Goal: Information Seeking & Learning: Learn about a topic

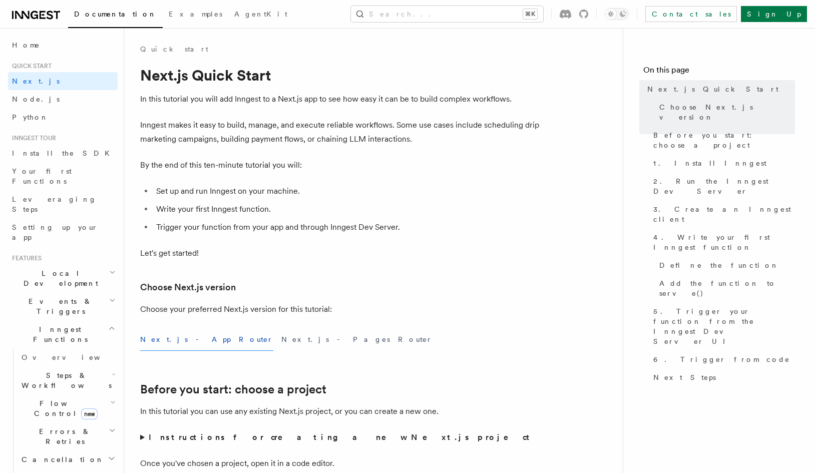
click at [30, 17] on icon at bounding box center [36, 15] width 48 height 12
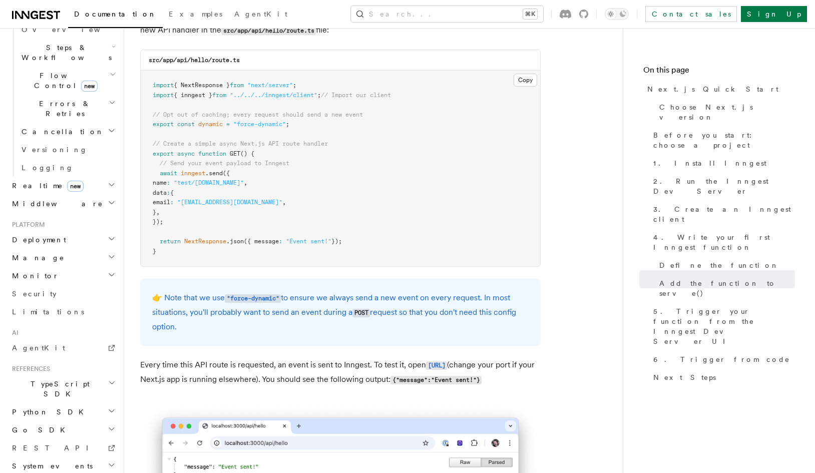
scroll to position [128, 0]
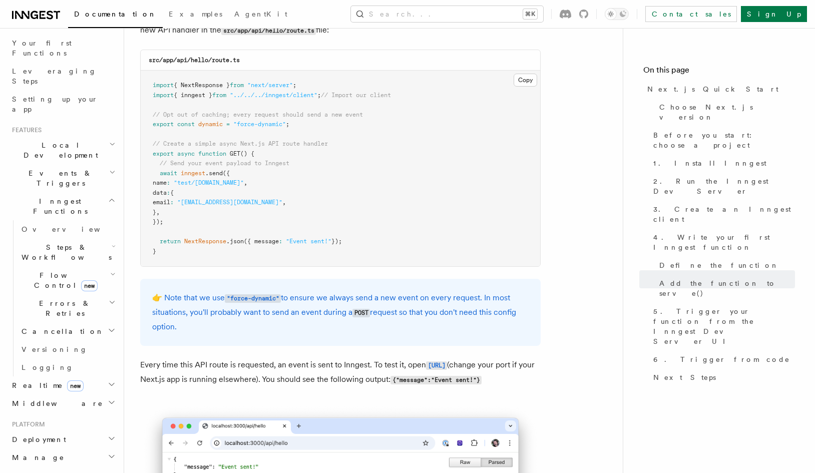
drag, startPoint x: 253, startPoint y: 313, endPoint x: 287, endPoint y: 255, distance: 67.0
click at [86, 340] on link "Versioning" at bounding box center [68, 349] width 100 height 18
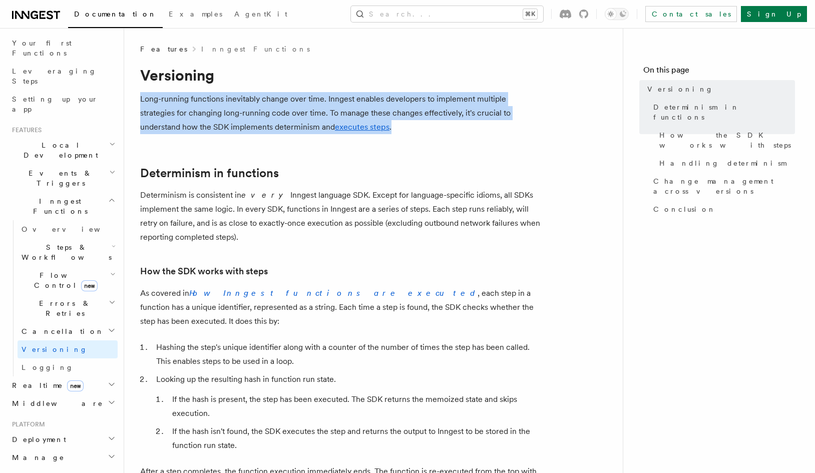
drag, startPoint x: 376, startPoint y: 130, endPoint x: 379, endPoint y: 88, distance: 42.2
drag, startPoint x: 379, startPoint y: 88, endPoint x: 324, endPoint y: 122, distance: 64.7
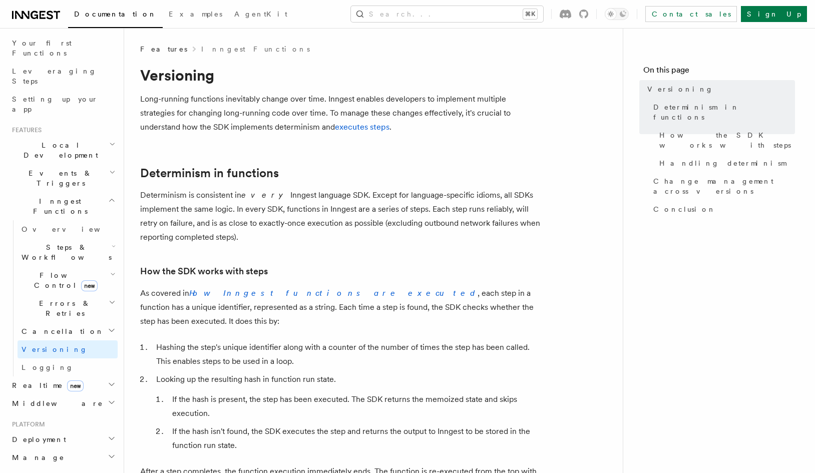
click at [362, 125] on p "Long-running functions inevitably change over time. Inngest enables developers …" at bounding box center [340, 113] width 400 height 42
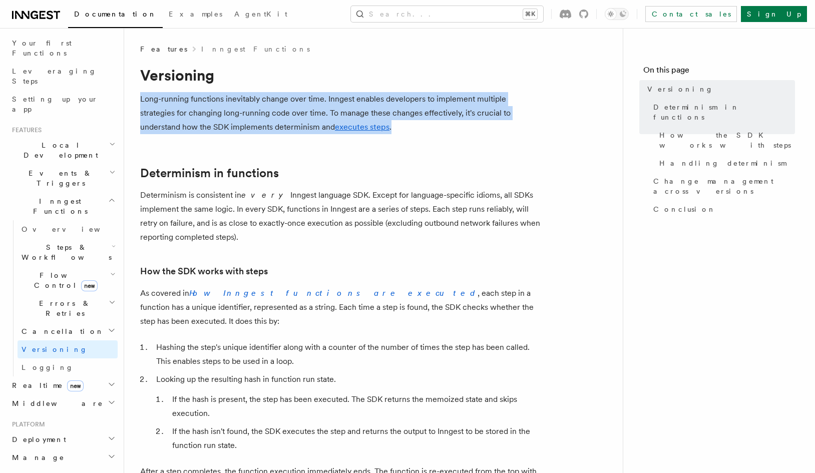
drag, startPoint x: 394, startPoint y: 129, endPoint x: 357, endPoint y: 92, distance: 52.0
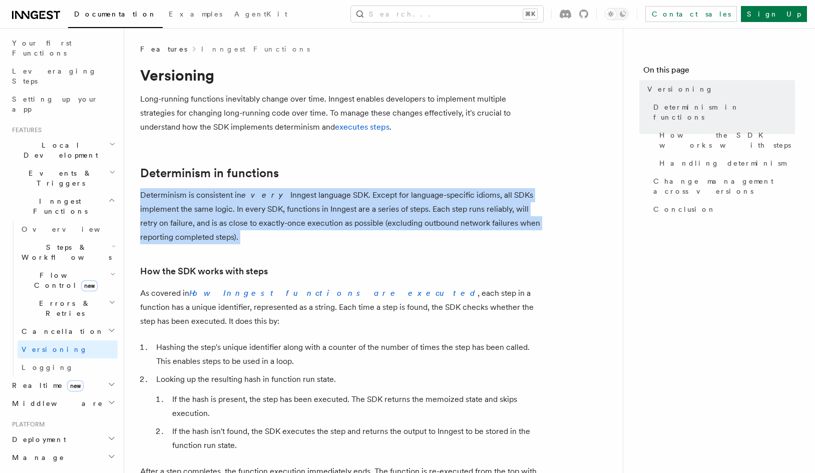
drag, startPoint x: 294, startPoint y: 245, endPoint x: 133, endPoint y: 189, distance: 170.5
drag, startPoint x: 137, startPoint y: 190, endPoint x: 259, endPoint y: 235, distance: 130.8
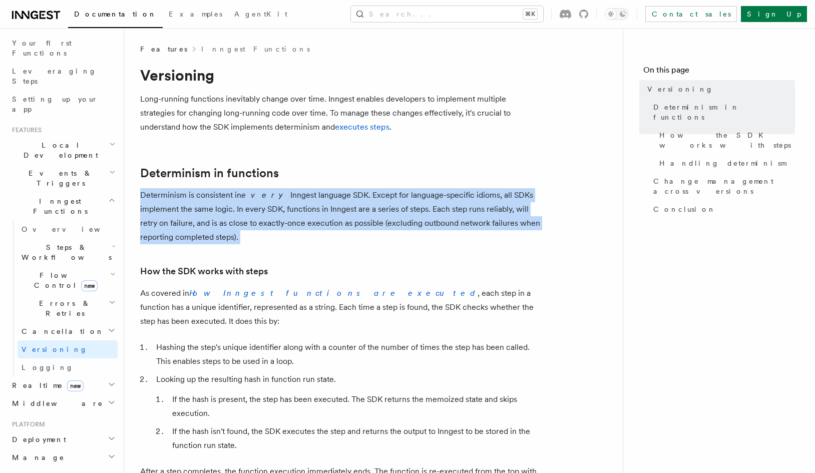
click at [259, 235] on p "Determinism is consistent in every Inngest language SDK. Except for language-sp…" at bounding box center [340, 216] width 400 height 56
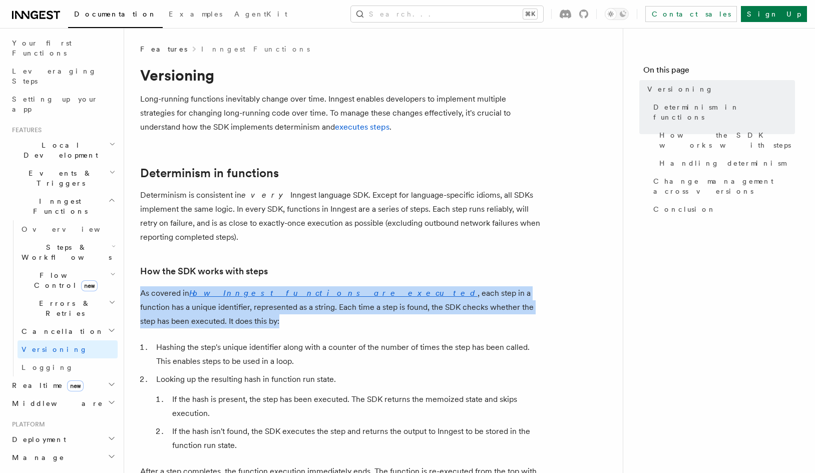
drag, startPoint x: 357, startPoint y: 284, endPoint x: 535, endPoint y: 312, distance: 179.9
click at [535, 312] on p "As covered in How Inngest functions are executed , each step in a function has …" at bounding box center [340, 307] width 400 height 42
drag, startPoint x: 525, startPoint y: 300, endPoint x: 498, endPoint y: 281, distance: 33.3
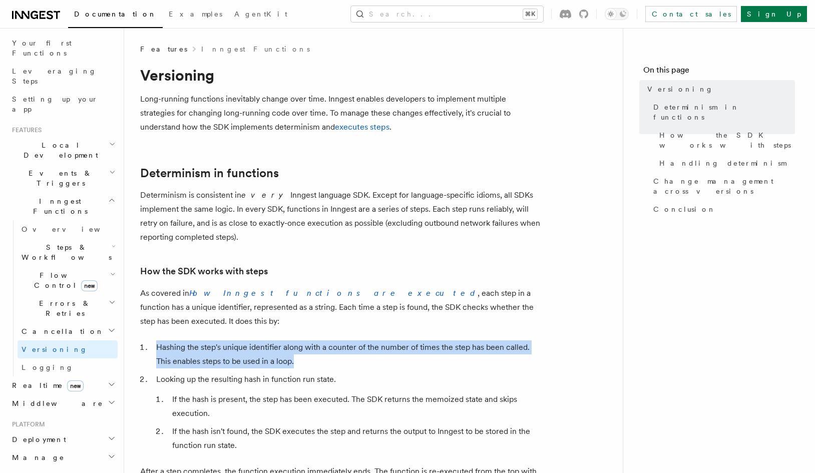
drag, startPoint x: 318, startPoint y: 323, endPoint x: 319, endPoint y: 345, distance: 22.6
click at [319, 345] on li "Hashing the step's unique identifier along with a counter of the number of time…" at bounding box center [346, 354] width 387 height 28
drag, startPoint x: 322, startPoint y: 348, endPoint x: 325, endPoint y: 319, distance: 28.7
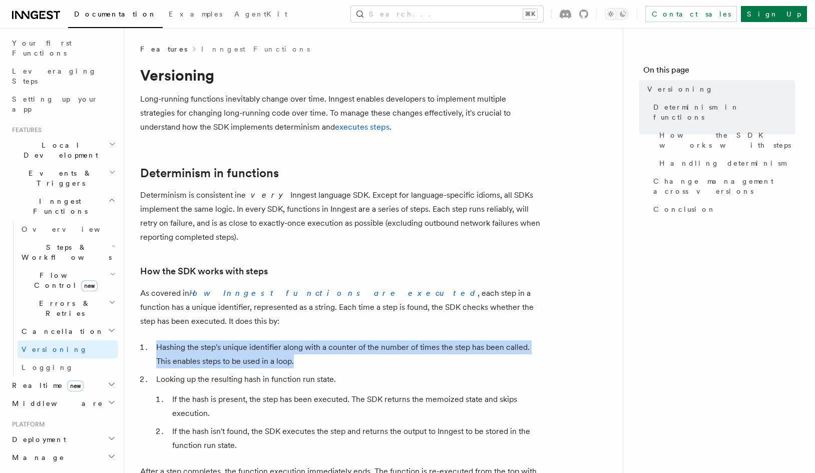
drag, startPoint x: 330, startPoint y: 318, endPoint x: 286, endPoint y: 347, distance: 52.8
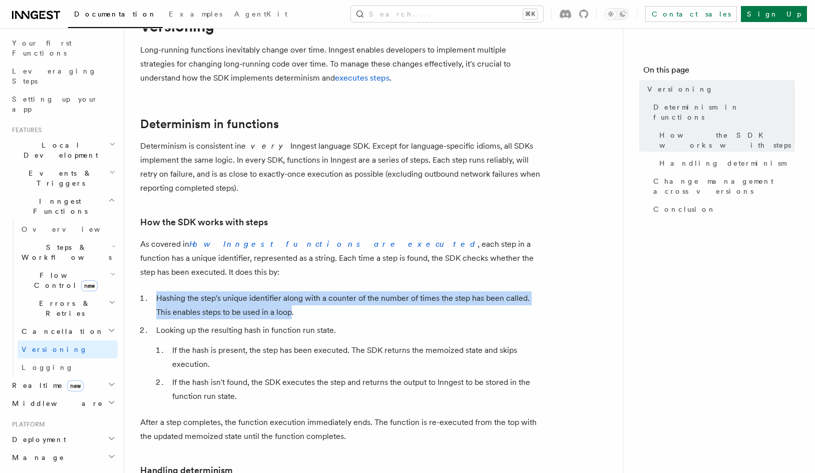
scroll to position [140, 0]
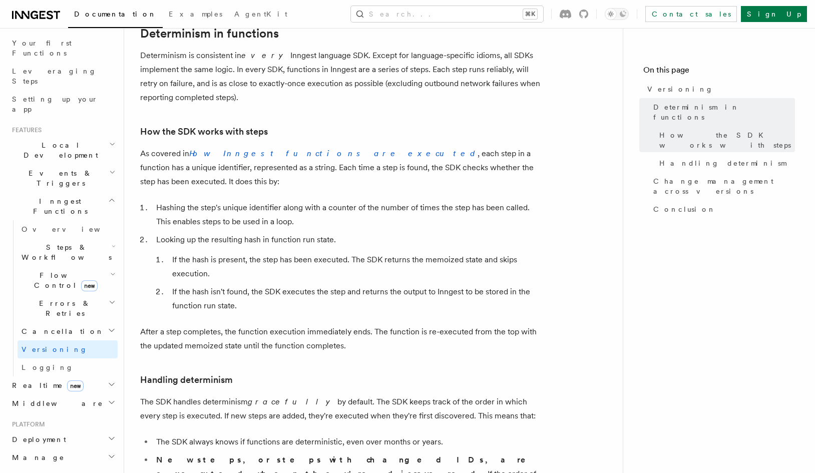
click at [161, 233] on li "Looking up the resulting hash in function run state. If the hash is present, th…" at bounding box center [346, 273] width 387 height 80
drag, startPoint x: 161, startPoint y: 226, endPoint x: 319, endPoint y: 227, distance: 158.7
click at [319, 233] on li "Looking up the resulting hash in function run state. If the hash is present, th…" at bounding box center [346, 273] width 387 height 80
click at [176, 253] on li "If the hash is present, the step has been executed. The SDK returns the memoize…" at bounding box center [354, 267] width 371 height 28
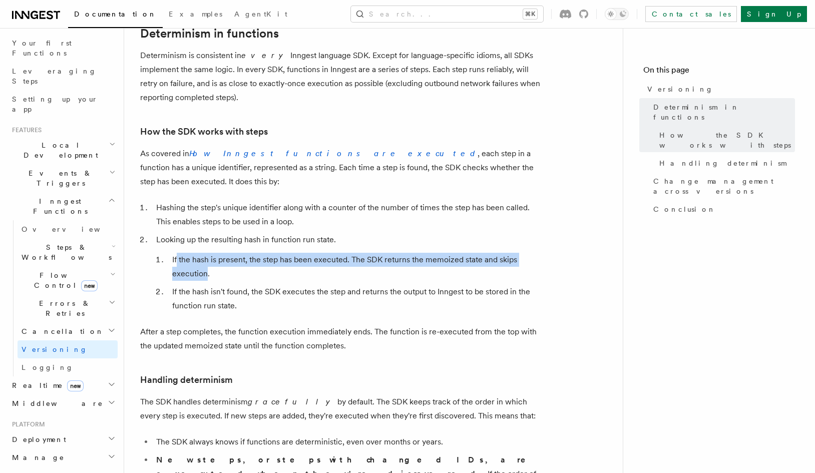
drag, startPoint x: 176, startPoint y: 248, endPoint x: 191, endPoint y: 260, distance: 19.5
click at [191, 260] on li "If the hash is present, the step has been executed. The SDK returns the memoize…" at bounding box center [354, 267] width 371 height 28
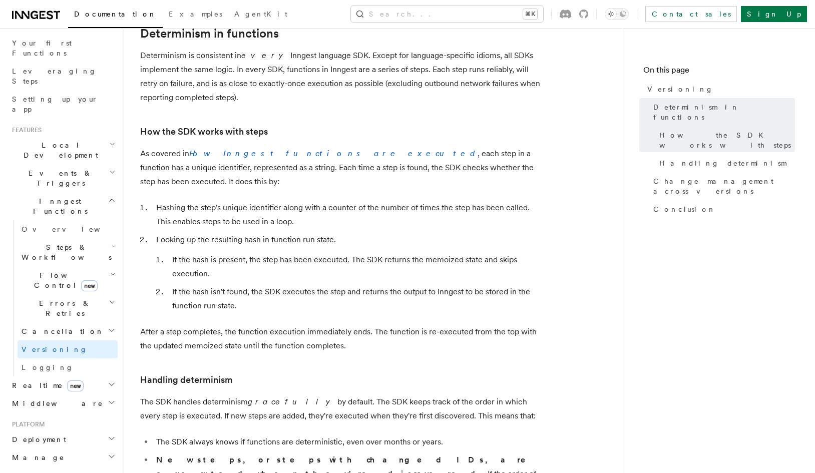
click at [172, 285] on li "If the hash isn't found, the SDK executes the step and returns the output to In…" at bounding box center [354, 299] width 371 height 28
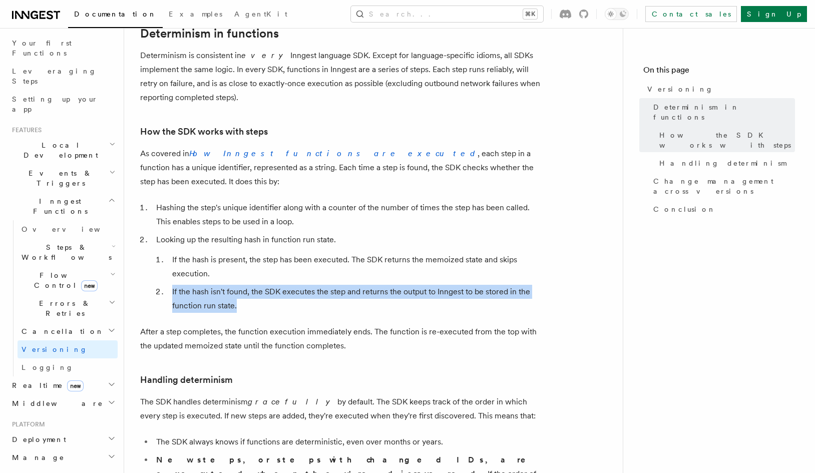
drag, startPoint x: 172, startPoint y: 276, endPoint x: 233, endPoint y: 291, distance: 62.8
click at [233, 291] on li "If the hash isn't found, the SDK executes the step and returns the output to In…" at bounding box center [354, 299] width 371 height 28
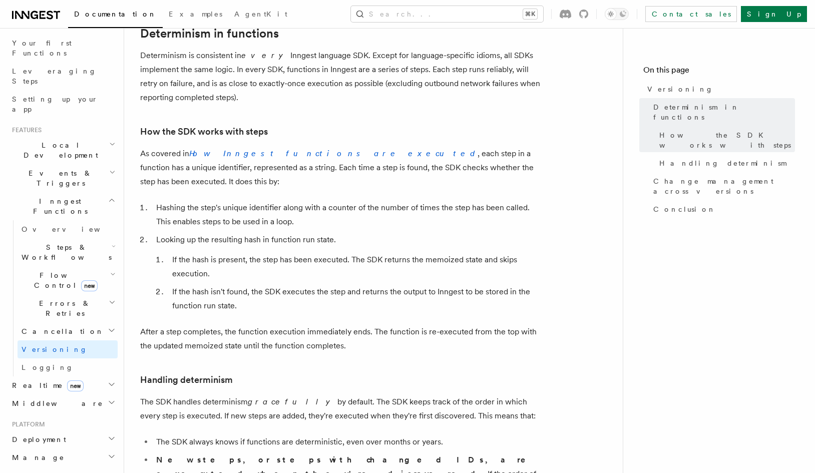
click at [146, 325] on p "After a step completes, the function execution immediately ends. The function i…" at bounding box center [340, 339] width 400 height 28
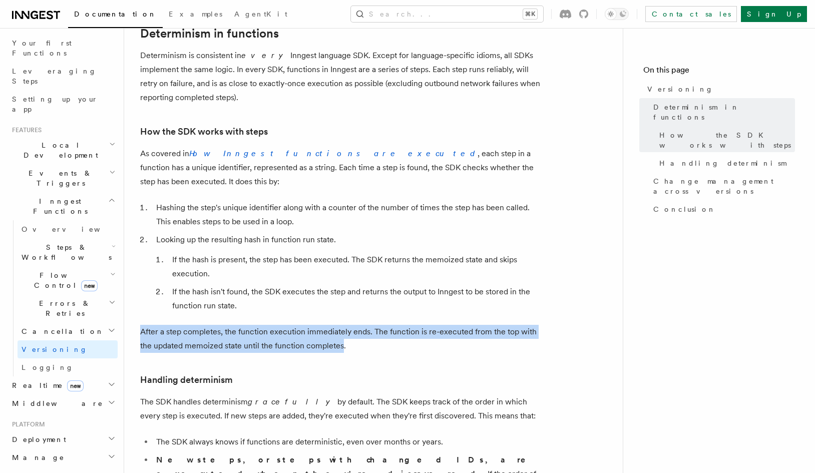
drag, startPoint x: 146, startPoint y: 318, endPoint x: 327, endPoint y: 330, distance: 181.1
click at [327, 330] on p "After a step completes, the function execution immediately ends. The function i…" at bounding box center [340, 339] width 400 height 28
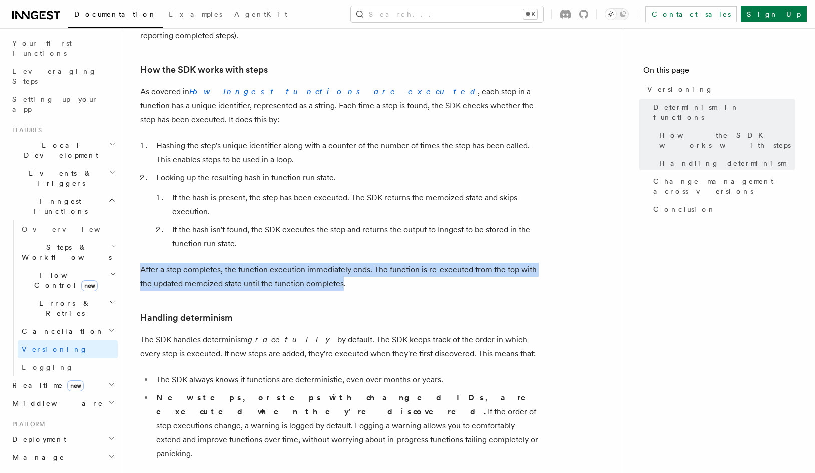
scroll to position [220, 0]
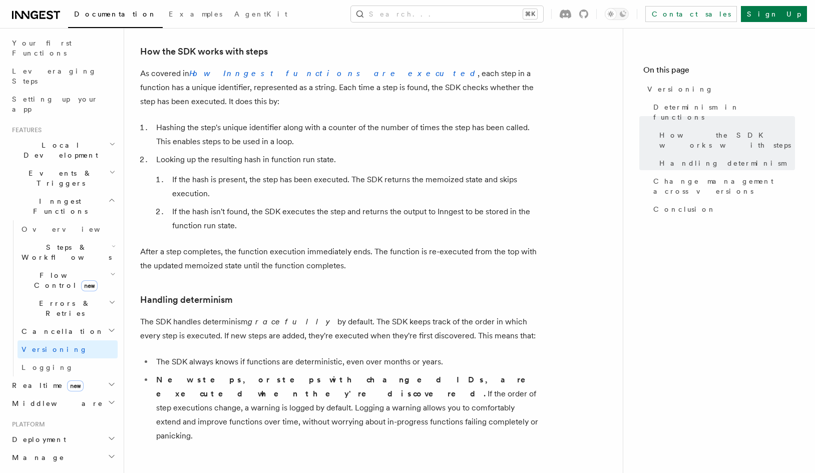
click at [143, 315] on p "The SDK handles determinism gracefully by default. The SDK keeps track of the o…" at bounding box center [340, 329] width 400 height 28
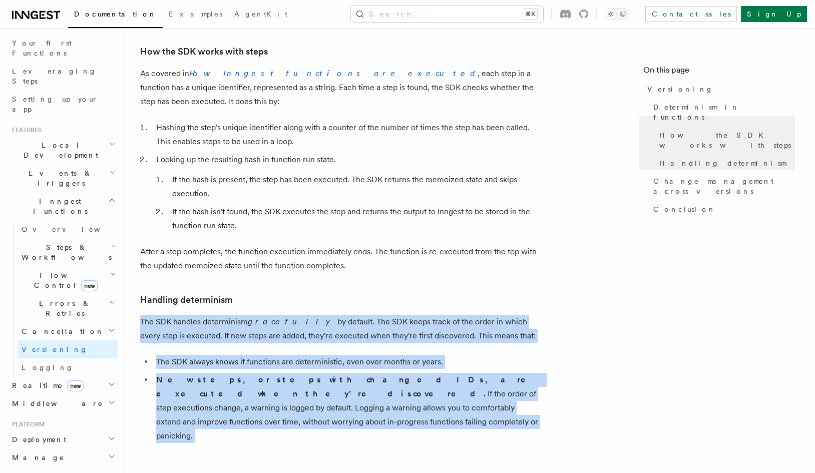
drag, startPoint x: 143, startPoint y: 306, endPoint x: 525, endPoint y: 386, distance: 390.3
click at [561, 397] on article "Features Inngest Functions Versioning Long-running functions inevitably change …" at bounding box center [373, 460] width 466 height 1272
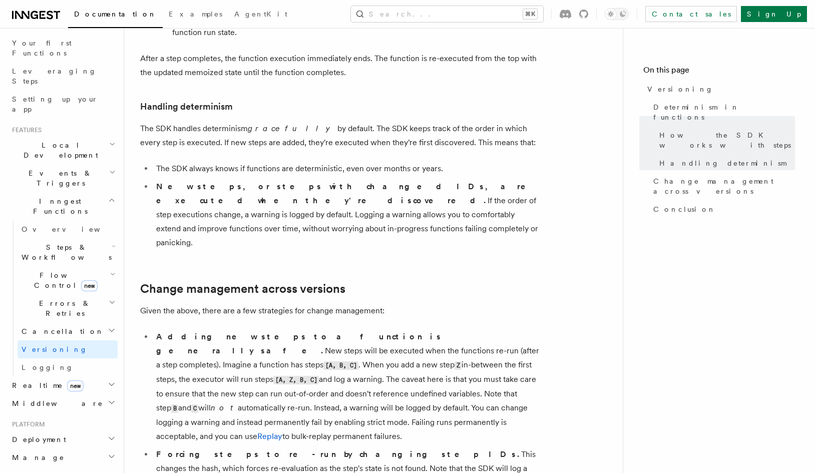
click at [145, 304] on p "Given the above, there are a few strategies for change management:" at bounding box center [340, 311] width 400 height 14
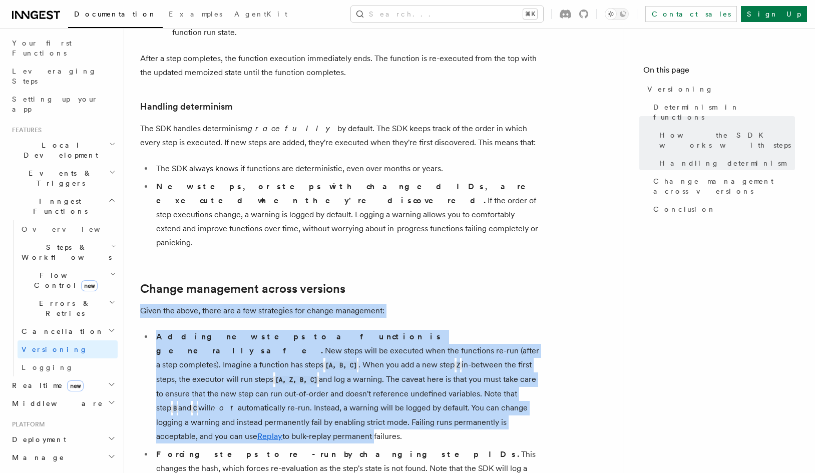
drag, startPoint x: 145, startPoint y: 269, endPoint x: 372, endPoint y: 377, distance: 251.9
click at [372, 377] on article "Features Inngest Functions Versioning Long-running functions inevitably change …" at bounding box center [373, 267] width 466 height 1272
click at [372, 377] on li "Adding new steps to a function is generally safe. New steps will be executed wh…" at bounding box center [346, 387] width 387 height 114
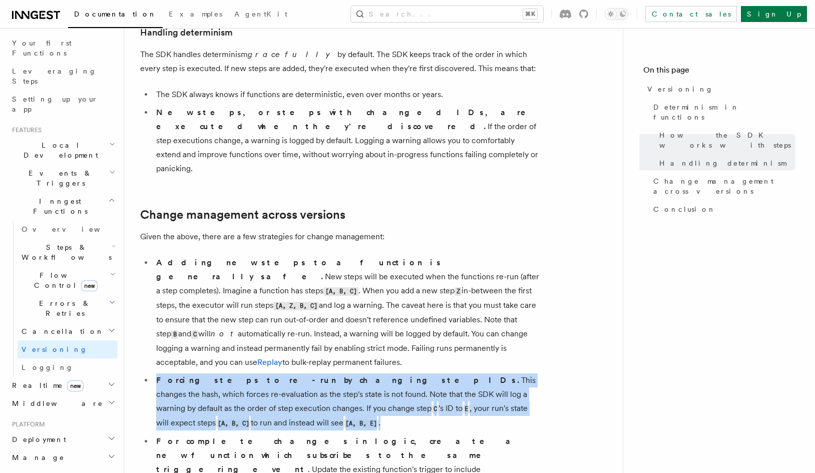
drag, startPoint x: 152, startPoint y: 320, endPoint x: 278, endPoint y: 368, distance: 134.8
click at [278, 368] on ul "Adding new steps to a function is generally safe. New steps will be executed wh…" at bounding box center [340, 395] width 400 height 278
click at [278, 373] on li "Forcing steps to re-run by changing step IDs. This changes the hash, which forc…" at bounding box center [346, 401] width 387 height 57
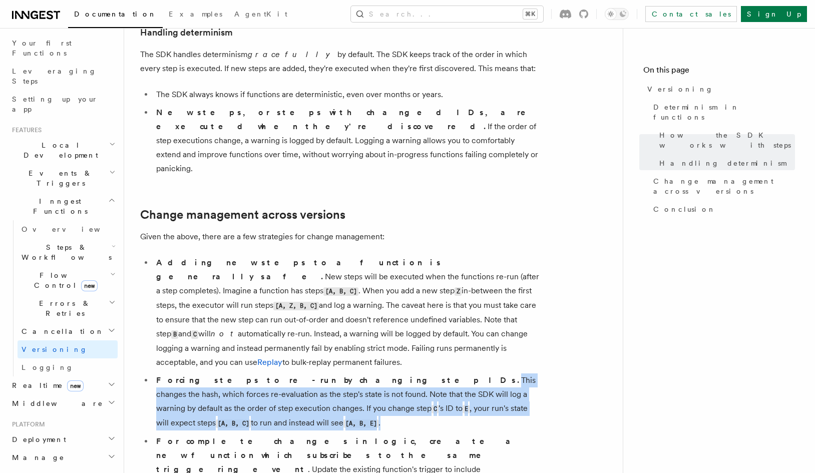
drag, startPoint x: 298, startPoint y: 367, endPoint x: 321, endPoint y: 323, distance: 49.5
click at [321, 373] on li "Forcing steps to re-run by changing step IDs. This changes the hash, which forc…" at bounding box center [346, 401] width 387 height 57
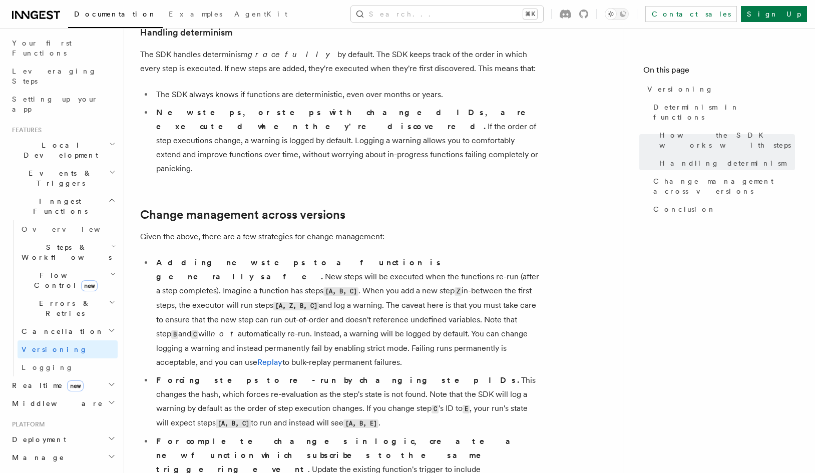
click at [321, 373] on li "Forcing steps to re-run by changing step IDs. This changes the hash, which forc…" at bounding box center [346, 401] width 387 height 57
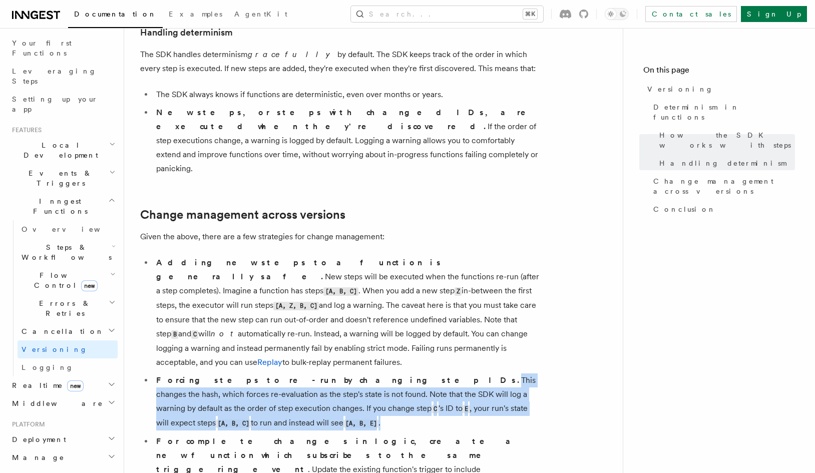
drag, startPoint x: 321, startPoint y: 323, endPoint x: 257, endPoint y: 363, distance: 75.3
click at [257, 373] on li "Forcing steps to re-run by changing step IDs. This changes the hash, which forc…" at bounding box center [346, 401] width 387 height 57
drag, startPoint x: 288, startPoint y: 365, endPoint x: 323, endPoint y: 321, distance: 56.3
click at [323, 373] on li "Forcing steps to re-run by changing step IDs. This changes the hash, which forc…" at bounding box center [346, 401] width 387 height 57
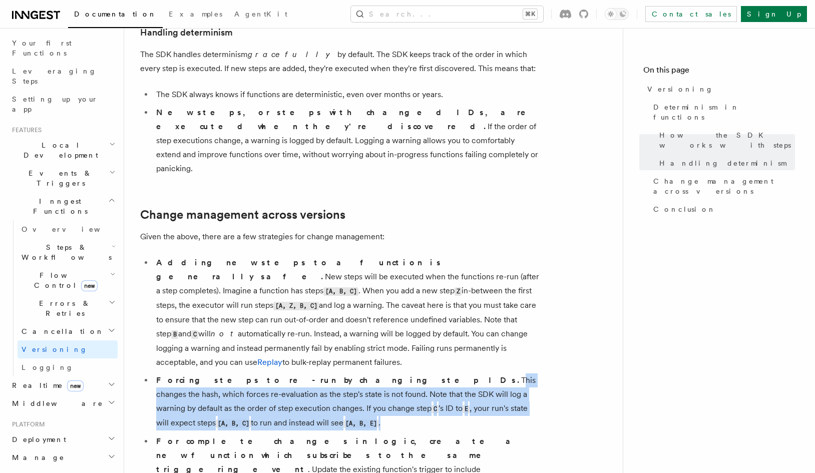
click at [323, 373] on li "Forcing steps to re-run by changing step IDs. This changes the hash, which forc…" at bounding box center [346, 401] width 387 height 57
drag, startPoint x: 323, startPoint y: 321, endPoint x: 330, endPoint y: 361, distance: 40.1
click at [330, 373] on li "Forcing steps to re-run by changing step IDs. This changes the hash, which forc…" at bounding box center [346, 401] width 387 height 57
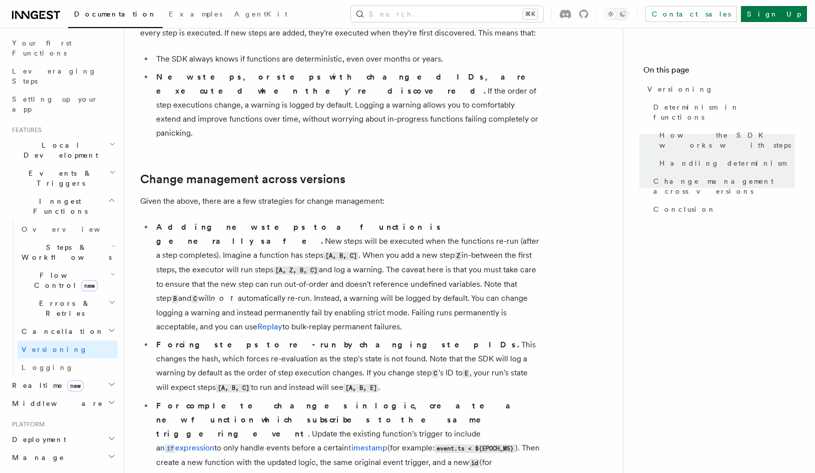
scroll to position [596, 0]
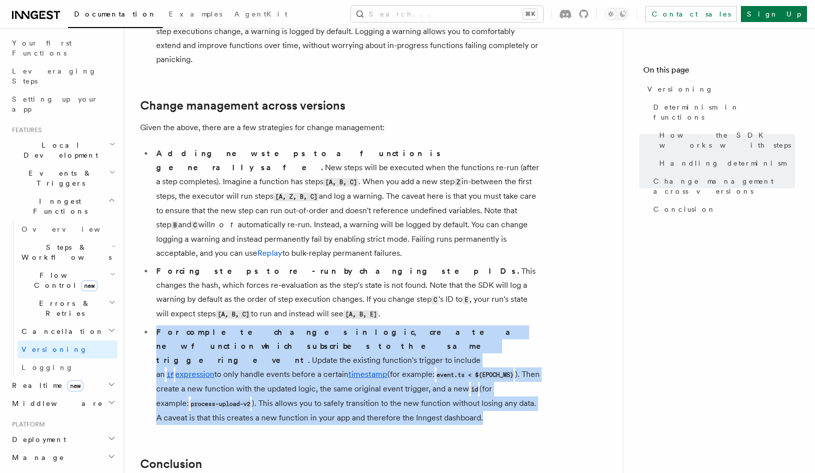
drag, startPoint x: 415, startPoint y: 333, endPoint x: 410, endPoint y: 267, distance: 66.8
click at [410, 267] on ul "Adding new steps to a function is generally safe. New steps will be executed wh…" at bounding box center [340, 286] width 400 height 278
drag, startPoint x: 410, startPoint y: 267, endPoint x: 299, endPoint y: 344, distance: 135.1
click at [299, 344] on ul "Adding new steps to a function is generally safe. New steps will be executed wh…" at bounding box center [340, 286] width 400 height 278
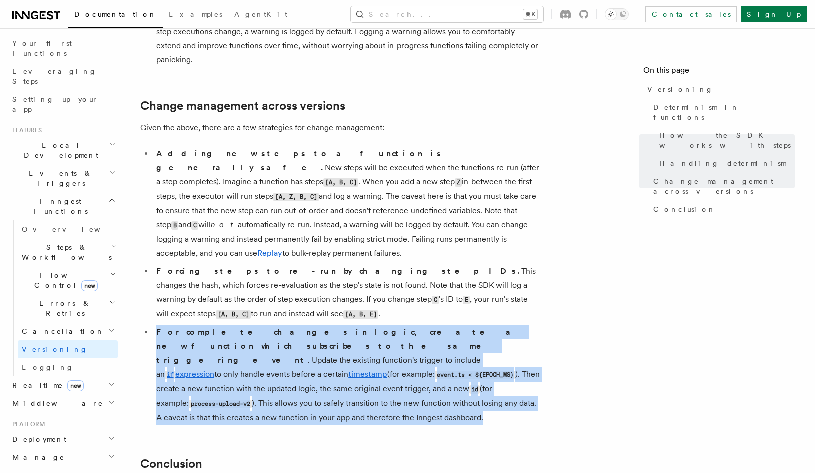
click at [299, 344] on li "For complete changes in logic, create a new function which subscribes to the sa…" at bounding box center [346, 375] width 387 height 100
drag, startPoint x: 303, startPoint y: 346, endPoint x: 153, endPoint y: 277, distance: 165.0
click at [153, 325] on li "For complete changes in logic, create a new function which subscribes to the sa…" at bounding box center [346, 375] width 387 height 100
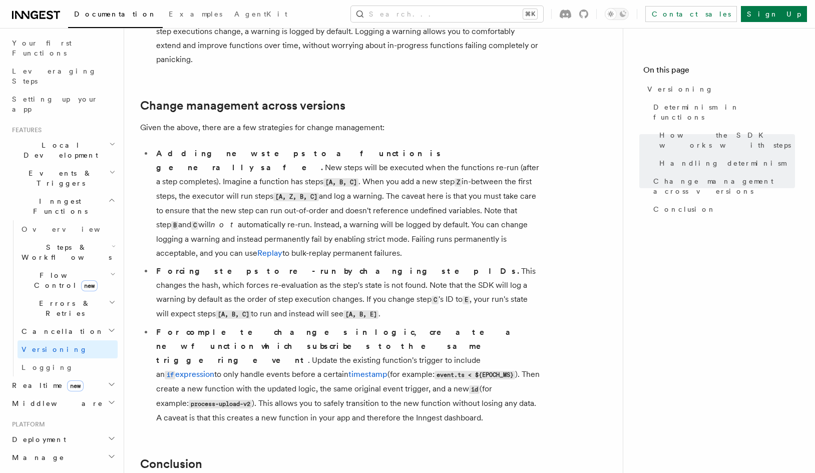
scroll to position [677, 0]
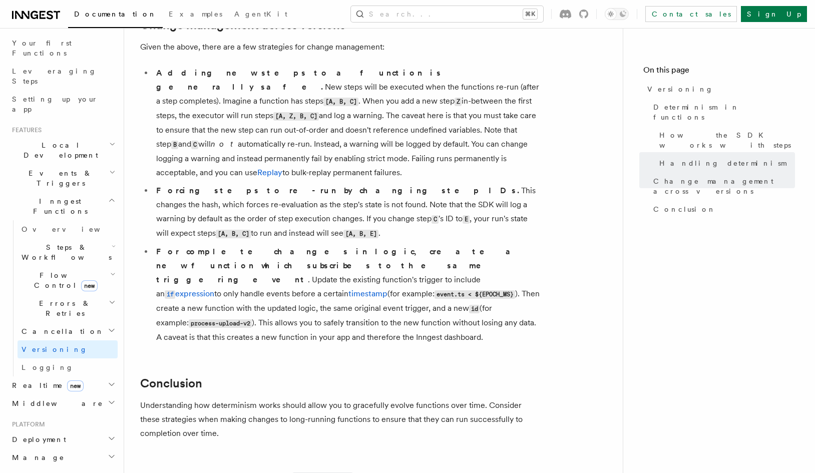
click at [108, 380] on icon "button" at bounding box center [112, 384] width 8 height 8
click at [84, 358] on link "Logging" at bounding box center [68, 367] width 100 height 18
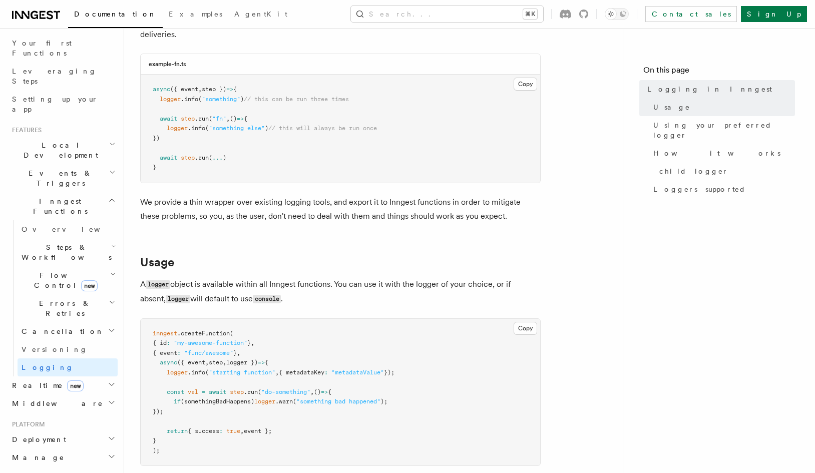
scroll to position [66, 0]
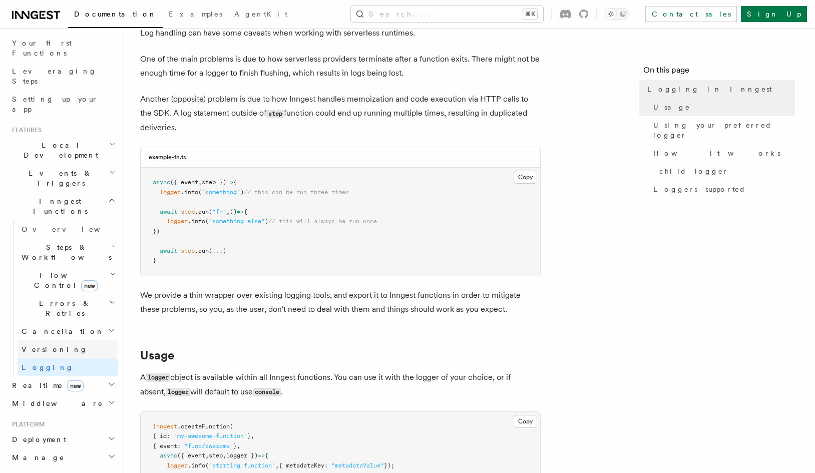
click at [69, 340] on link "Versioning" at bounding box center [68, 349] width 100 height 18
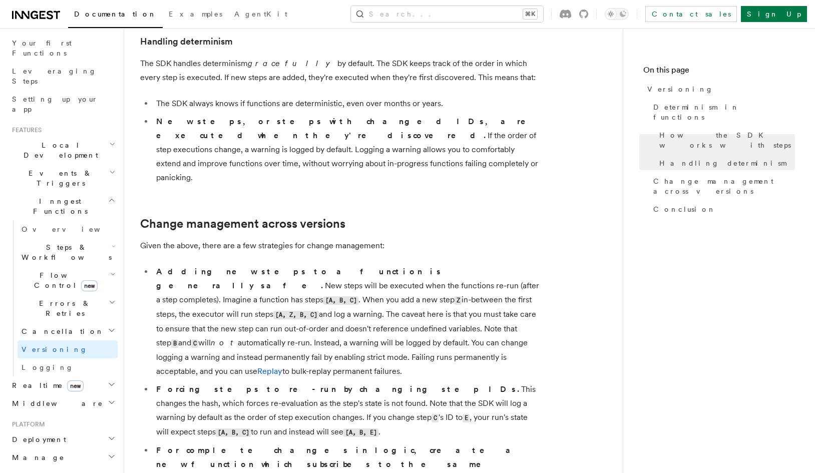
scroll to position [773, 0]
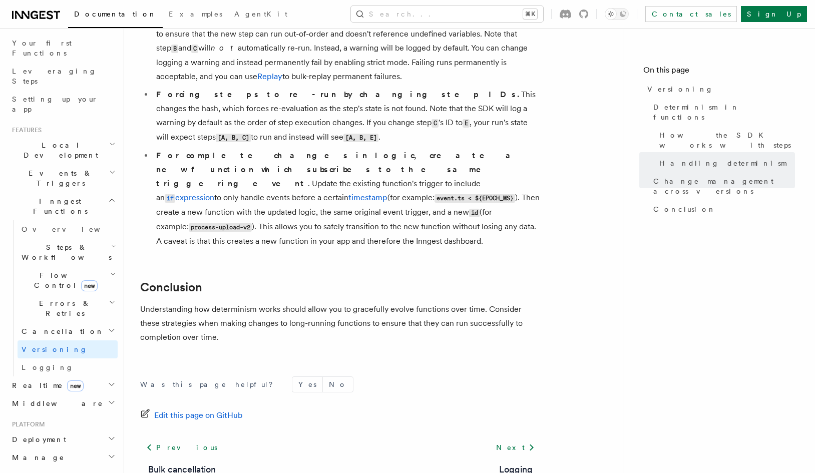
click at [89, 238] on h2 "Steps & Workflows" at bounding box center [68, 252] width 100 height 28
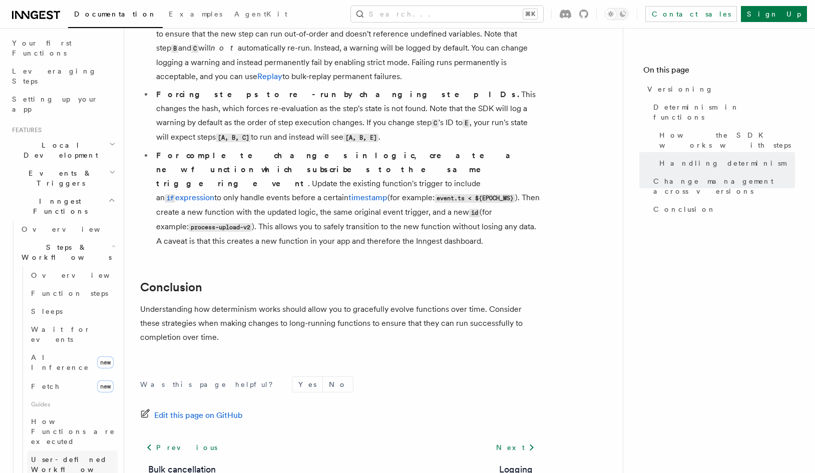
scroll to position [200, 0]
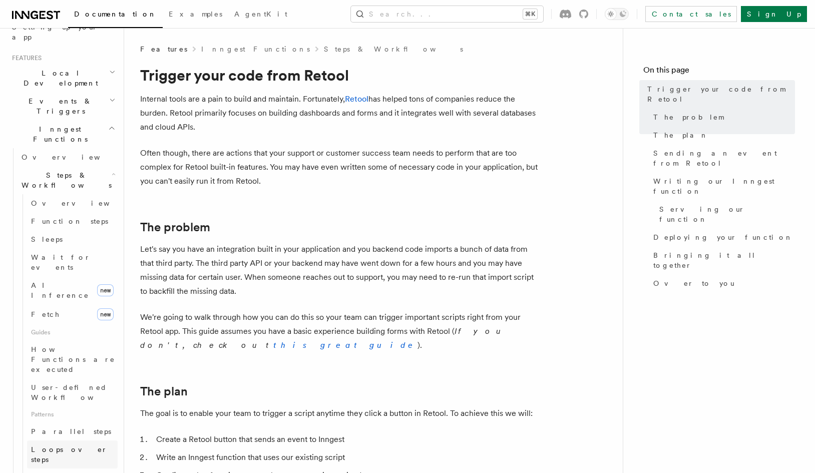
click at [79, 445] on span "Loops over steps" at bounding box center [69, 454] width 77 height 18
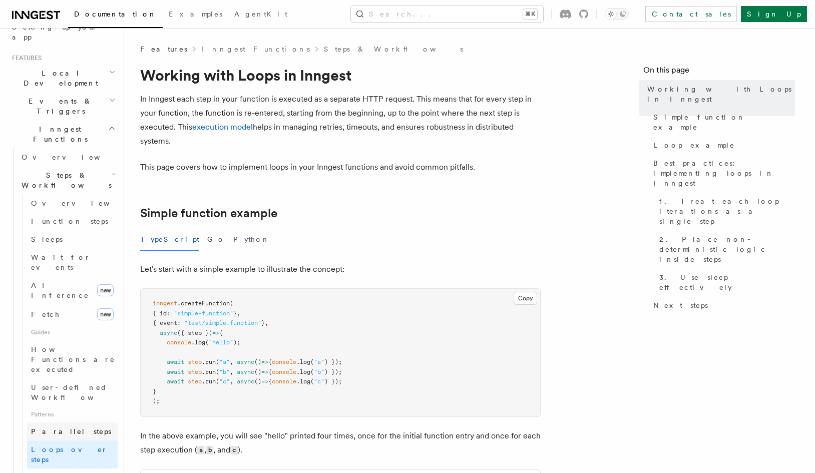
click at [74, 422] on link "Parallel steps" at bounding box center [72, 431] width 91 height 18
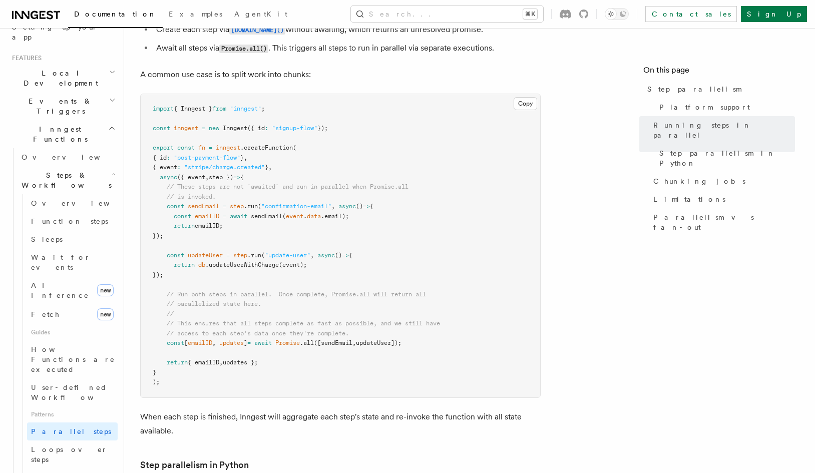
scroll to position [282, 0]
drag, startPoint x: 351, startPoint y: 217, endPoint x: 359, endPoint y: 160, distance: 57.7
click at [359, 160] on pre "import { Inngest } from "inngest" ; const inngest = new Inngest ({ id : "signup…" at bounding box center [340, 243] width 399 height 303
drag, startPoint x: 361, startPoint y: 182, endPoint x: 359, endPoint y: 220, distance: 38.6
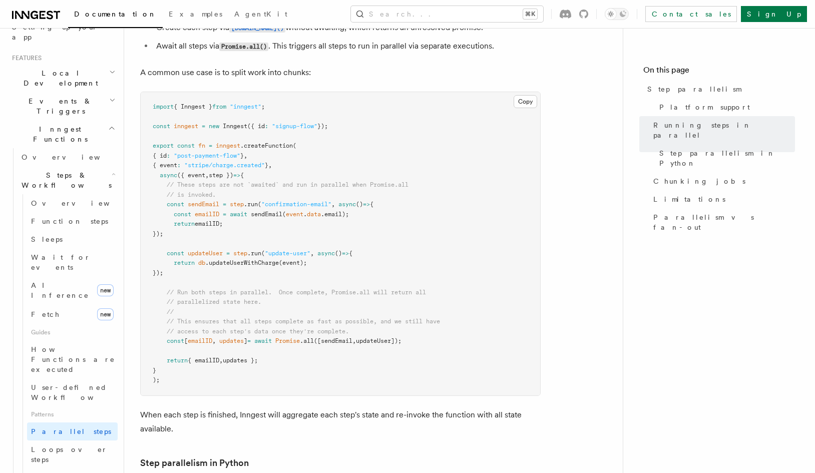
click at [359, 220] on pre "import { Inngest } from "inngest" ; const inngest = new Inngest ({ id : "signup…" at bounding box center [340, 243] width 399 height 303
drag, startPoint x: 361, startPoint y: 215, endPoint x: 374, endPoint y: 256, distance: 42.6
click at [373, 258] on pre "import { Inngest } from "inngest" ; const inngest = new Inngest ({ id : "signup…" at bounding box center [340, 243] width 399 height 303
click at [374, 254] on pre "import { Inngest } from "inngest" ; const inngest = new Inngest ({ id : "signup…" at bounding box center [340, 243] width 399 height 303
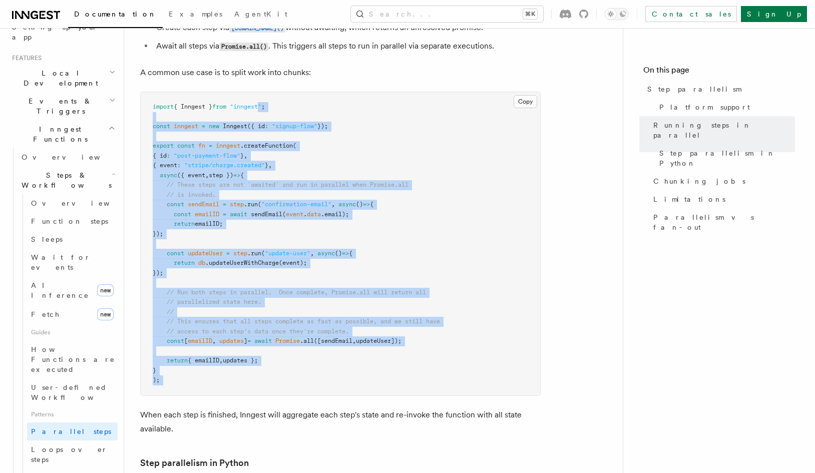
drag, startPoint x: 305, startPoint y: 201, endPoint x: 300, endPoint y: 377, distance: 175.8
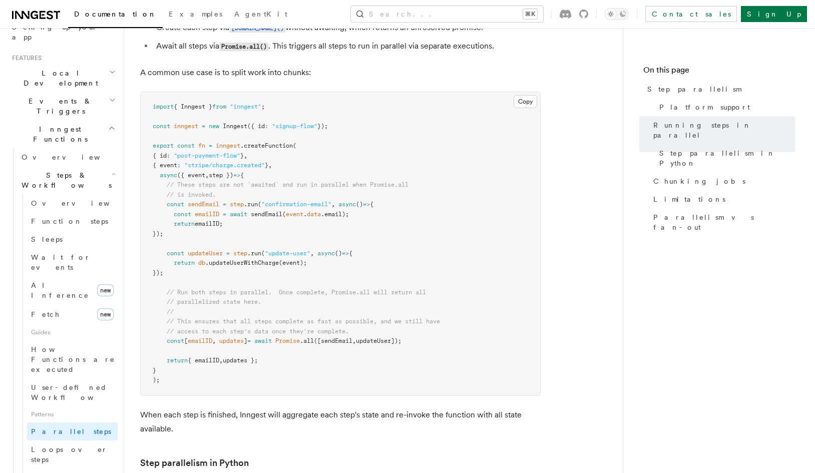
click at [90, 383] on span "User-defined Workflows" at bounding box center [76, 392] width 90 height 18
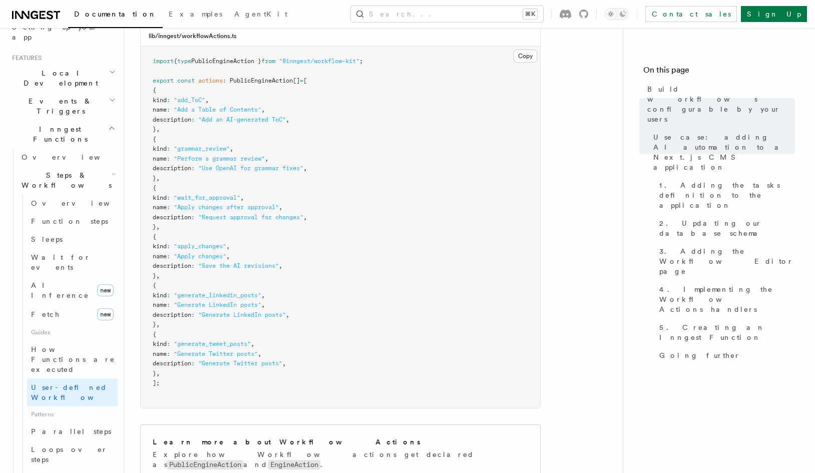
scroll to position [1279, 0]
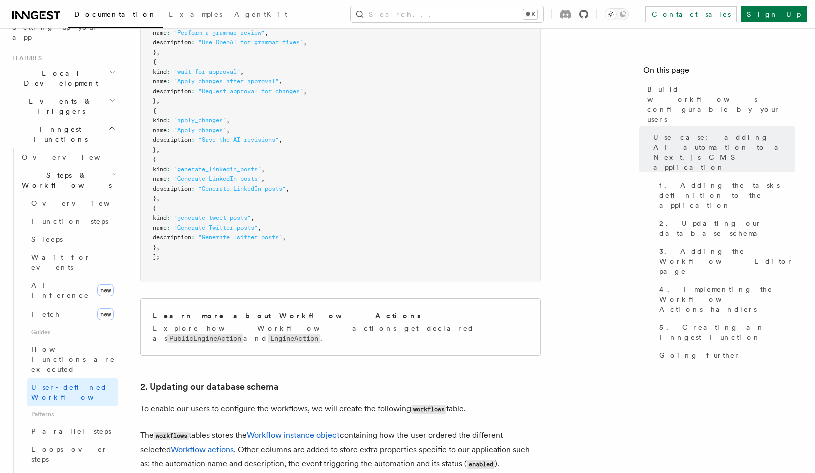
click at [588, 13] on icon at bounding box center [583, 14] width 9 height 9
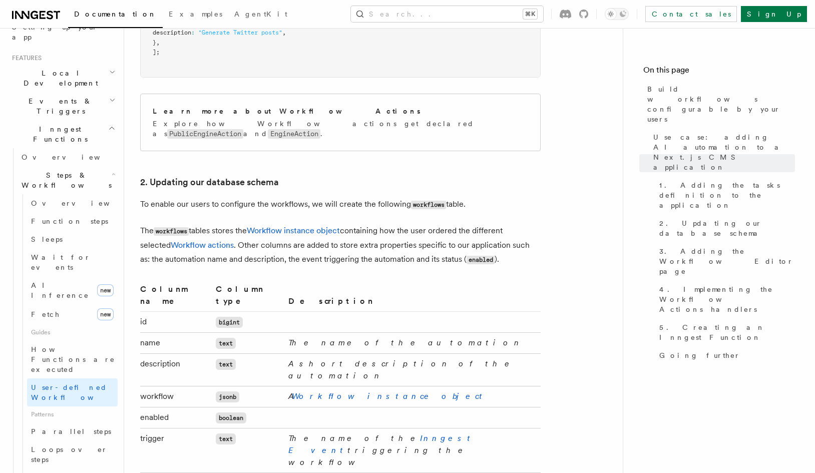
scroll to position [1683, 0]
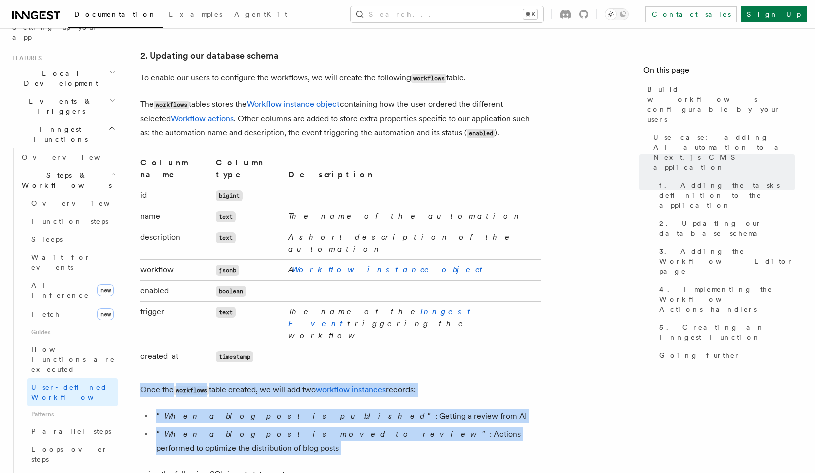
drag, startPoint x: 437, startPoint y: 174, endPoint x: 527, endPoint y: 247, distance: 115.3
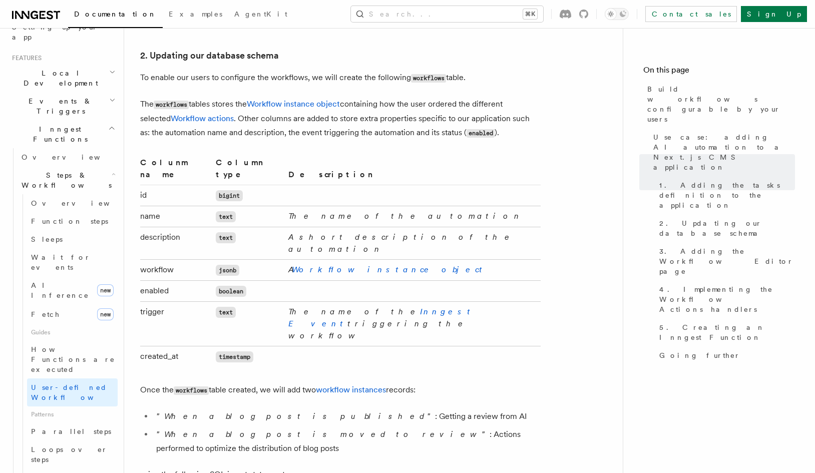
drag, startPoint x: 531, startPoint y: 244, endPoint x: 514, endPoint y: 191, distance: 55.9
click at [514, 383] on p "Once the workflows table created, we will add two workflow instances records:" at bounding box center [340, 390] width 400 height 15
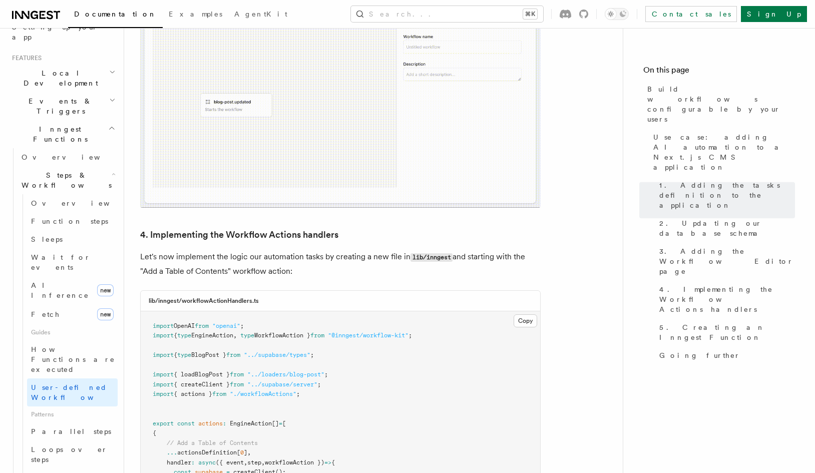
scroll to position [3368, 0]
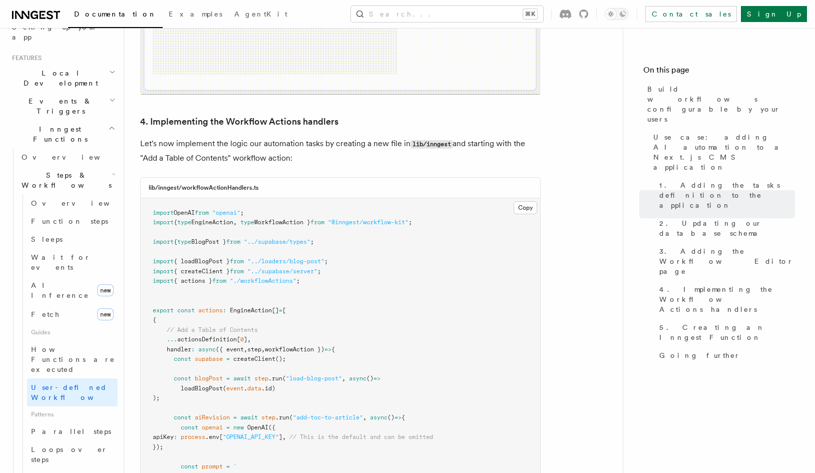
drag, startPoint x: 350, startPoint y: 268, endPoint x: 363, endPoint y: 312, distance: 46.4
drag, startPoint x: 374, startPoint y: 299, endPoint x: 92, endPoint y: 244, distance: 288.1
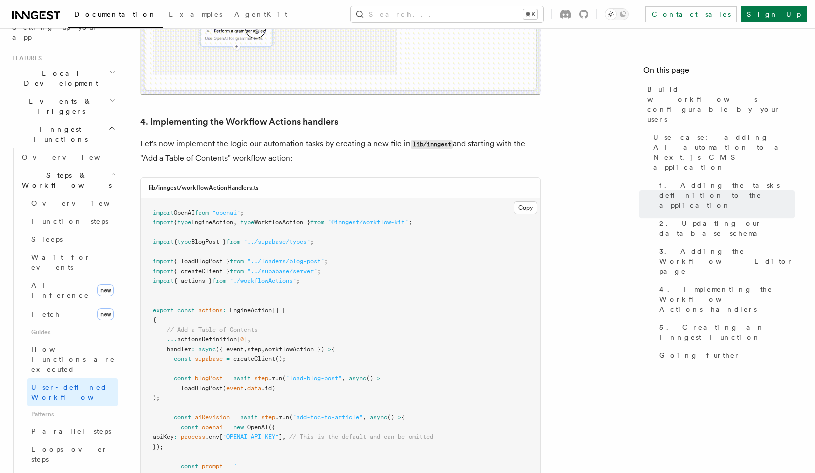
click at [204, 463] on span "prompt" at bounding box center [212, 466] width 21 height 7
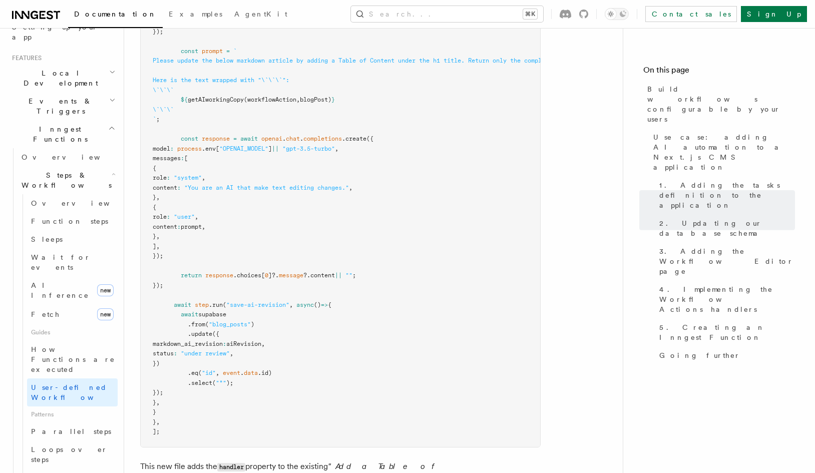
scroll to position [3873, 0]
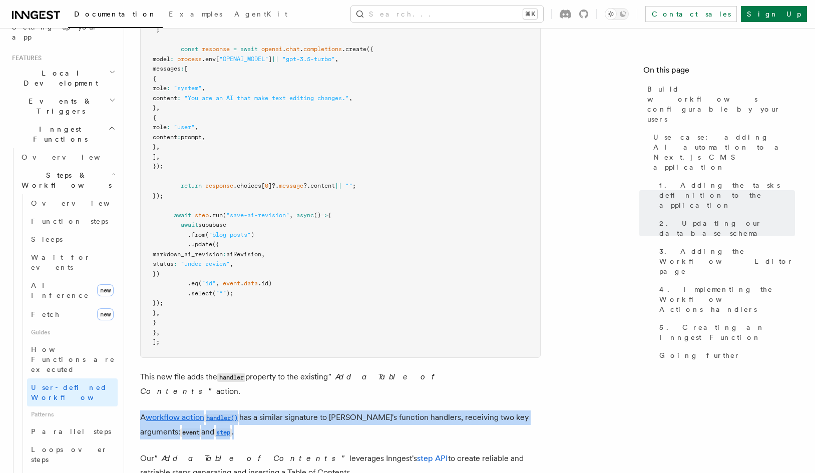
drag, startPoint x: 304, startPoint y: 194, endPoint x: 314, endPoint y: 165, distance: 30.5
drag, startPoint x: 314, startPoint y: 165, endPoint x: 268, endPoint y: 186, distance: 50.6
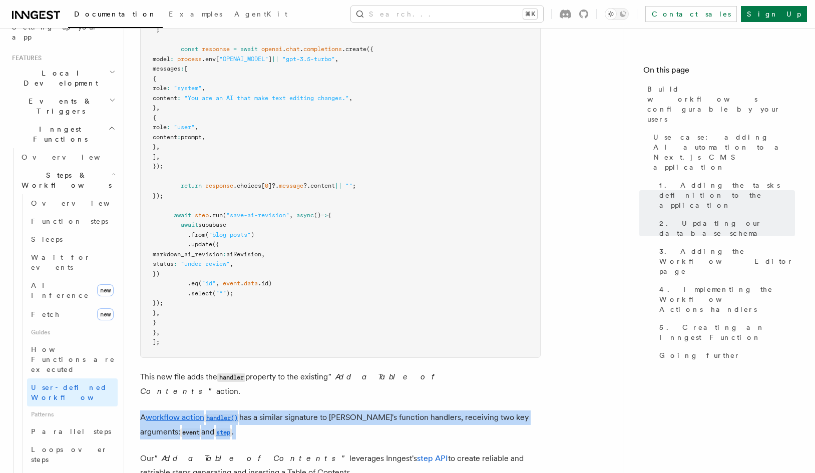
click at [268, 410] on p "A workflow action handler() has a similar signature to [PERSON_NAME]'s function…" at bounding box center [340, 424] width 400 height 29
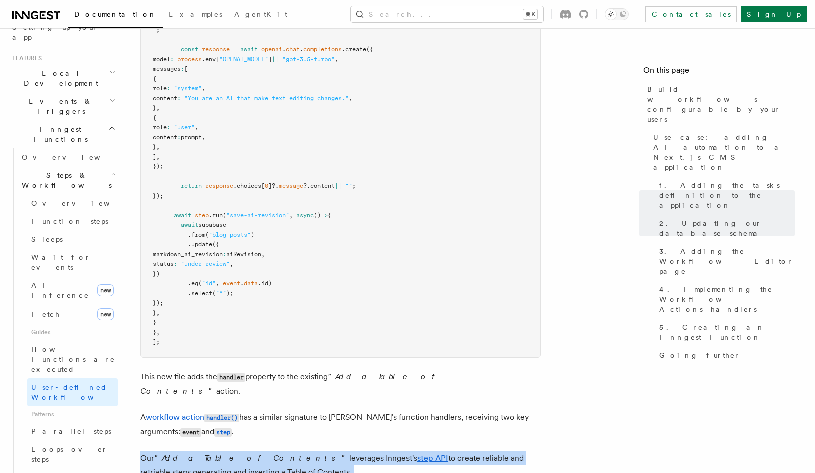
drag, startPoint x: 278, startPoint y: 204, endPoint x: 278, endPoint y: 228, distance: 24.0
click at [278, 451] on p "Our "Add a Table of Contents" leverages Inngest's step API to create reliable a…" at bounding box center [340, 465] width 400 height 28
drag, startPoint x: 278, startPoint y: 228, endPoint x: 278, endPoint y: 199, distance: 29.5
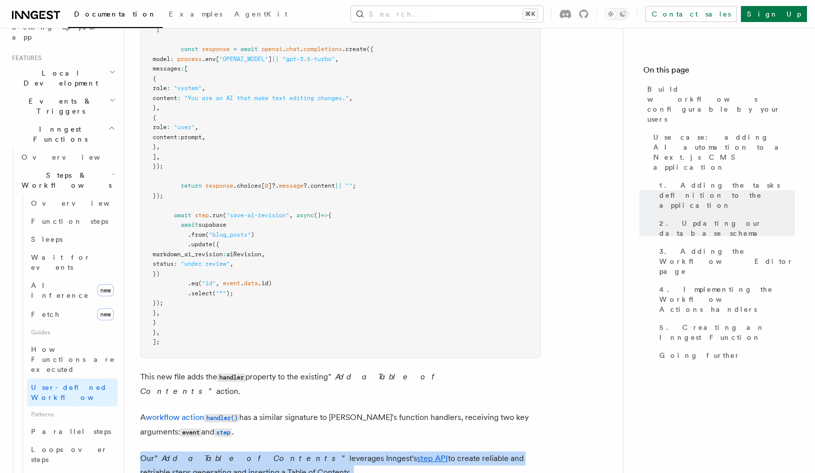
click at [278, 410] on p "A workflow action handler() has a similar signature to [PERSON_NAME]'s function…" at bounding box center [340, 424] width 400 height 29
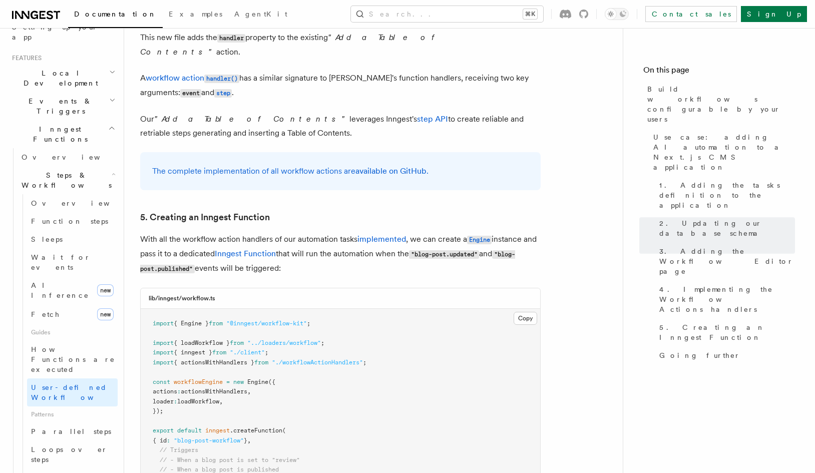
scroll to position [4231, 0]
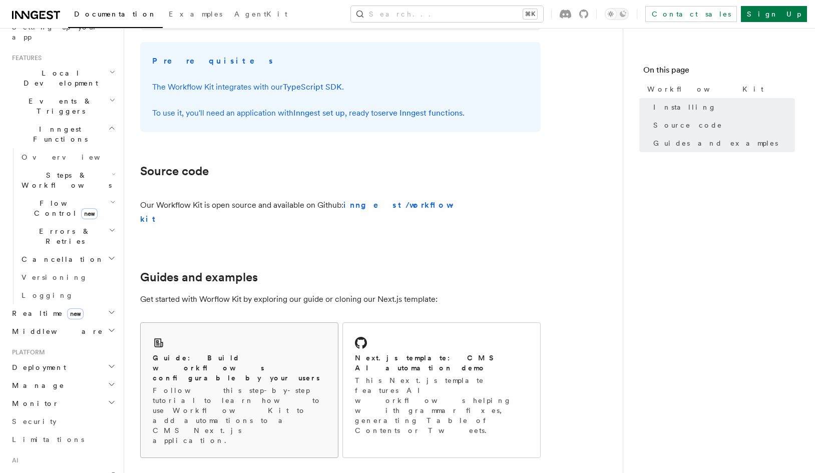
scroll to position [263, 0]
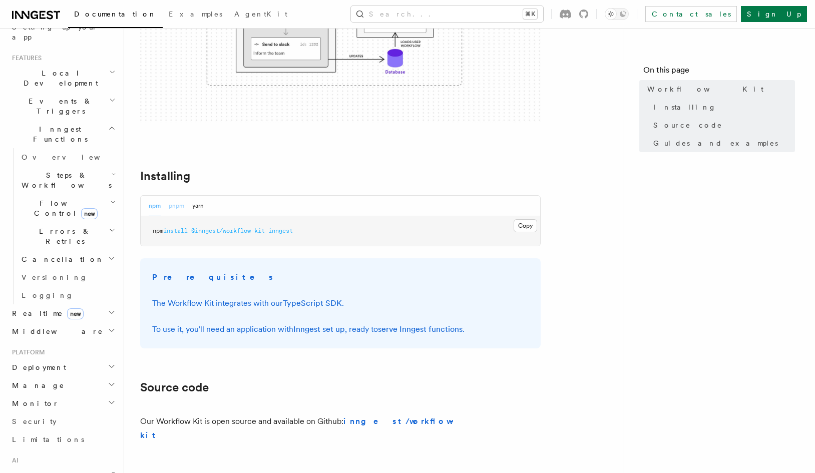
click at [176, 196] on button "pnpm" at bounding box center [177, 206] width 16 height 21
click at [153, 196] on button "npm" at bounding box center [155, 206] width 12 height 21
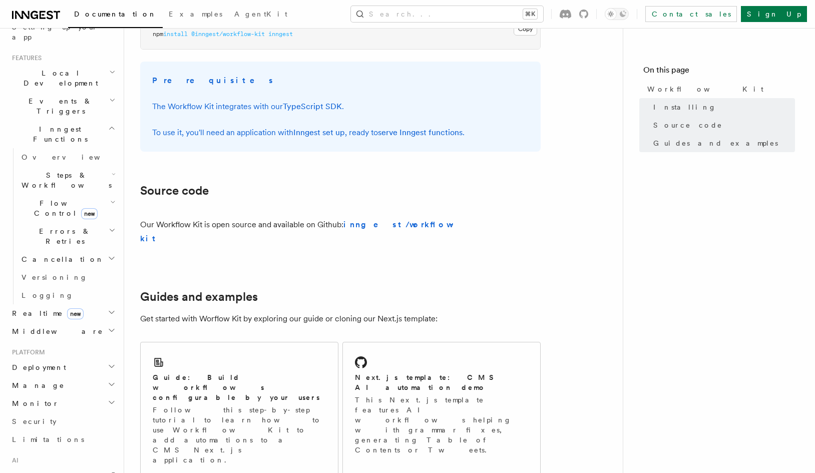
scroll to position [0, 0]
